Goal: Book appointment/travel/reservation

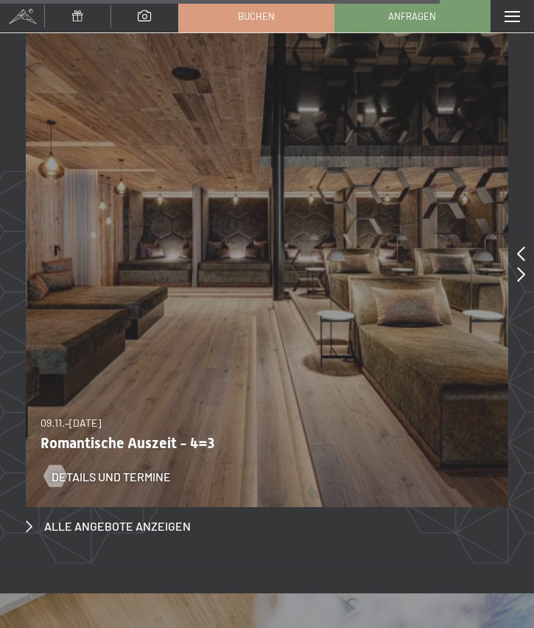
scroll to position [6749, 0]
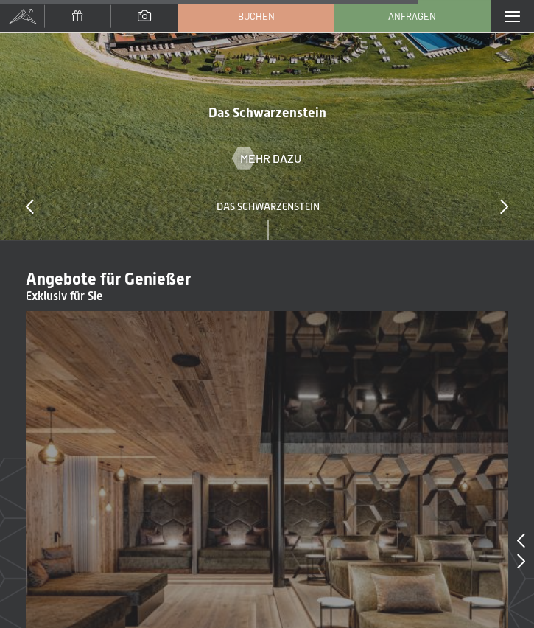
click at [508, 13] on span at bounding box center [512, 16] width 15 height 11
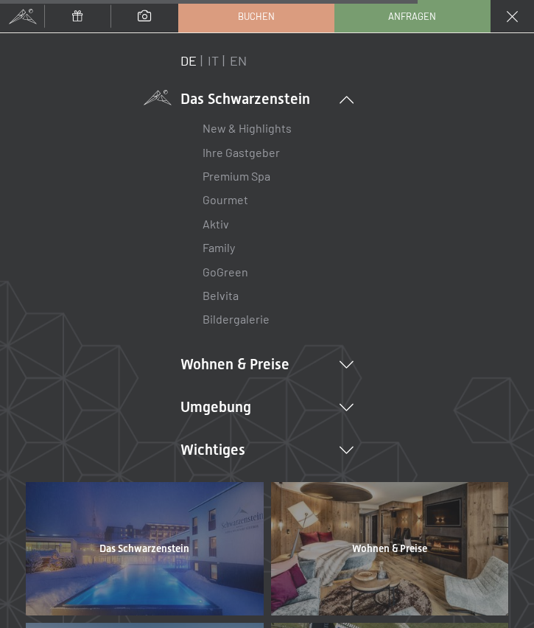
click at [217, 62] on link "IT" at bounding box center [213, 60] width 11 height 16
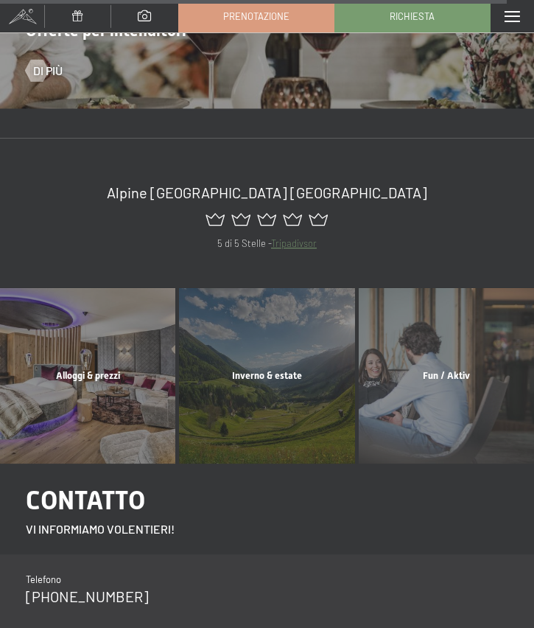
scroll to position [7809, 0]
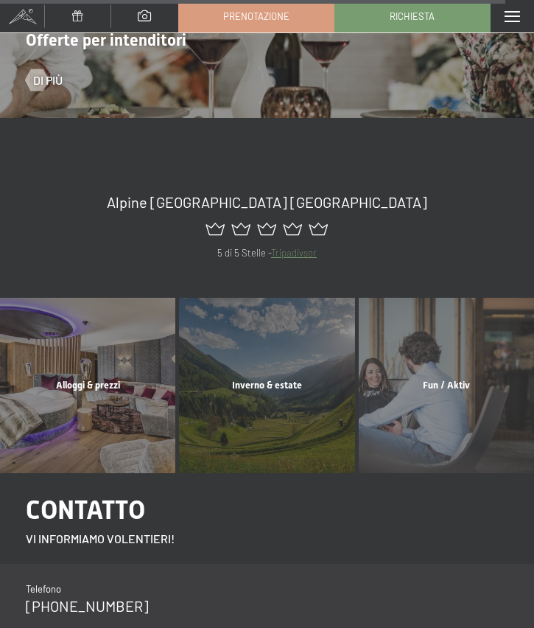
click at [71, 315] on div "Alloggi & prezzi mostra altro" at bounding box center [88, 385] width 179 height 175
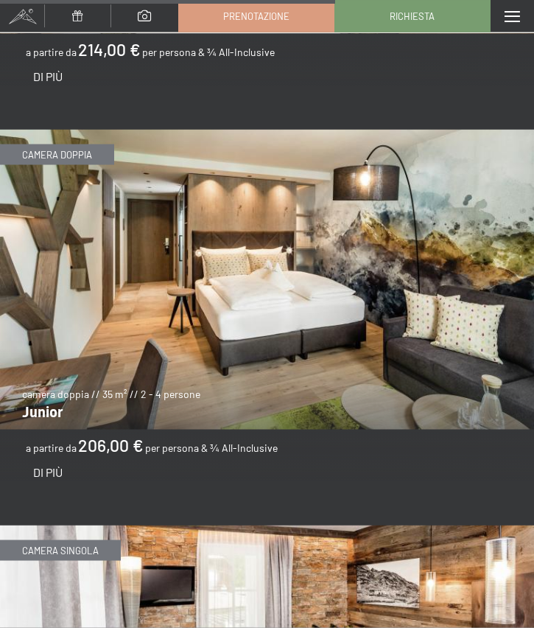
scroll to position [4263, 0]
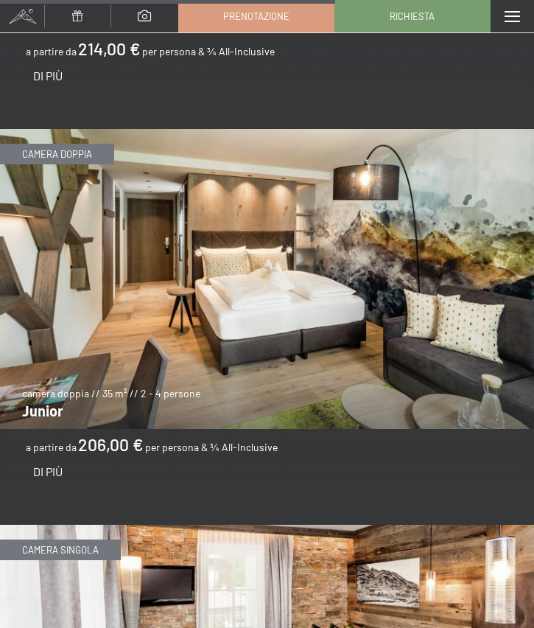
click at [46, 464] on span "Di più" at bounding box center [47, 471] width 29 height 14
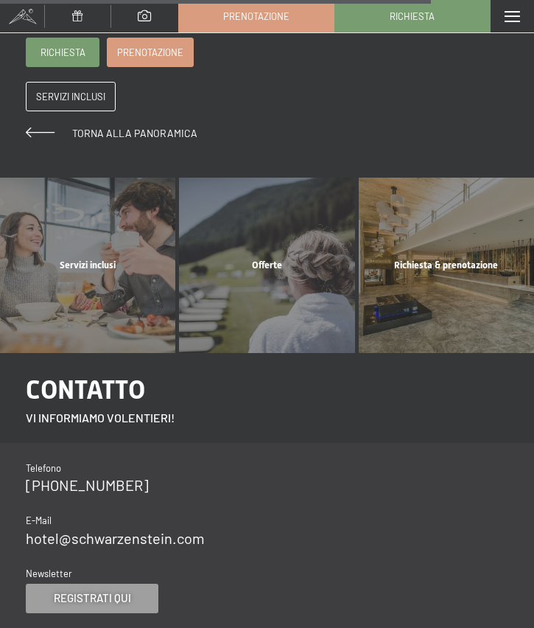
scroll to position [1595, 0]
click at [284, 266] on div "Offerte mostra altro" at bounding box center [267, 264] width 179 height 175
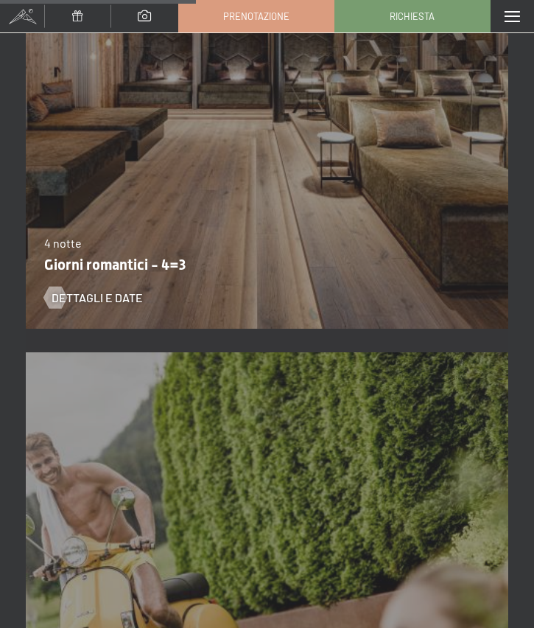
scroll to position [2966, 0]
click at [81, 303] on span "Dettagli e Date" at bounding box center [97, 297] width 91 height 16
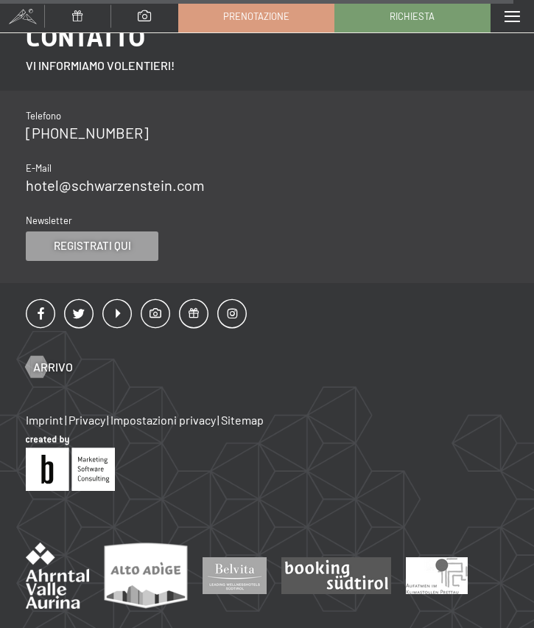
scroll to position [1427, 0]
